Goal: Find specific page/section

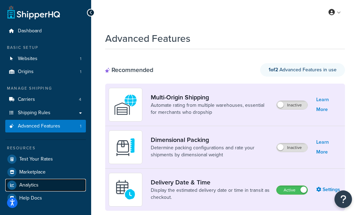
click at [44, 183] on link "Analytics" at bounding box center [45, 185] width 81 height 13
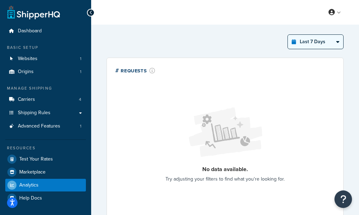
click at [305, 43] on select "Last 24 Hours Last 7 Days Last 30 Days Last 3 Months Last 6 Months Last 12 Mont…" at bounding box center [315, 42] width 55 height 14
select select "last_30_days"
click at [289, 35] on select "Last 24 Hours Last 7 Days Last 30 Days Last 3 Months Last 6 Months Last 12 Mont…" at bounding box center [315, 42] width 55 height 14
